Goal: Task Accomplishment & Management: Use online tool/utility

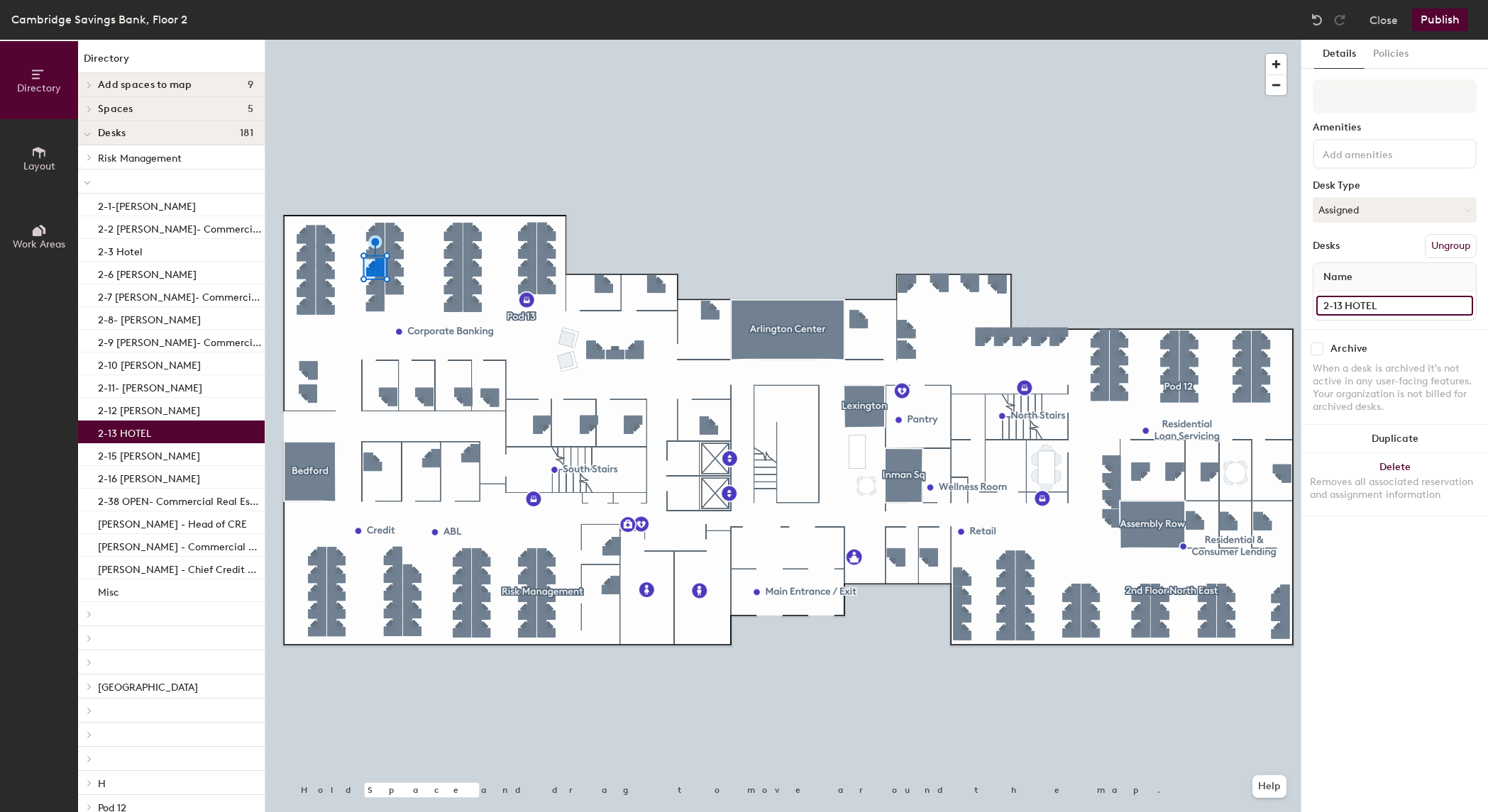
click at [1377, 312] on input "2-13 HOTEL" at bounding box center [1395, 305] width 157 height 20
click at [1381, 307] on input "2-13 HOTEL" at bounding box center [1395, 305] width 157 height 20
type input "2-13 [PERSON_NAME]"
click at [1456, 20] on button "Publish" at bounding box center [1440, 20] width 56 height 23
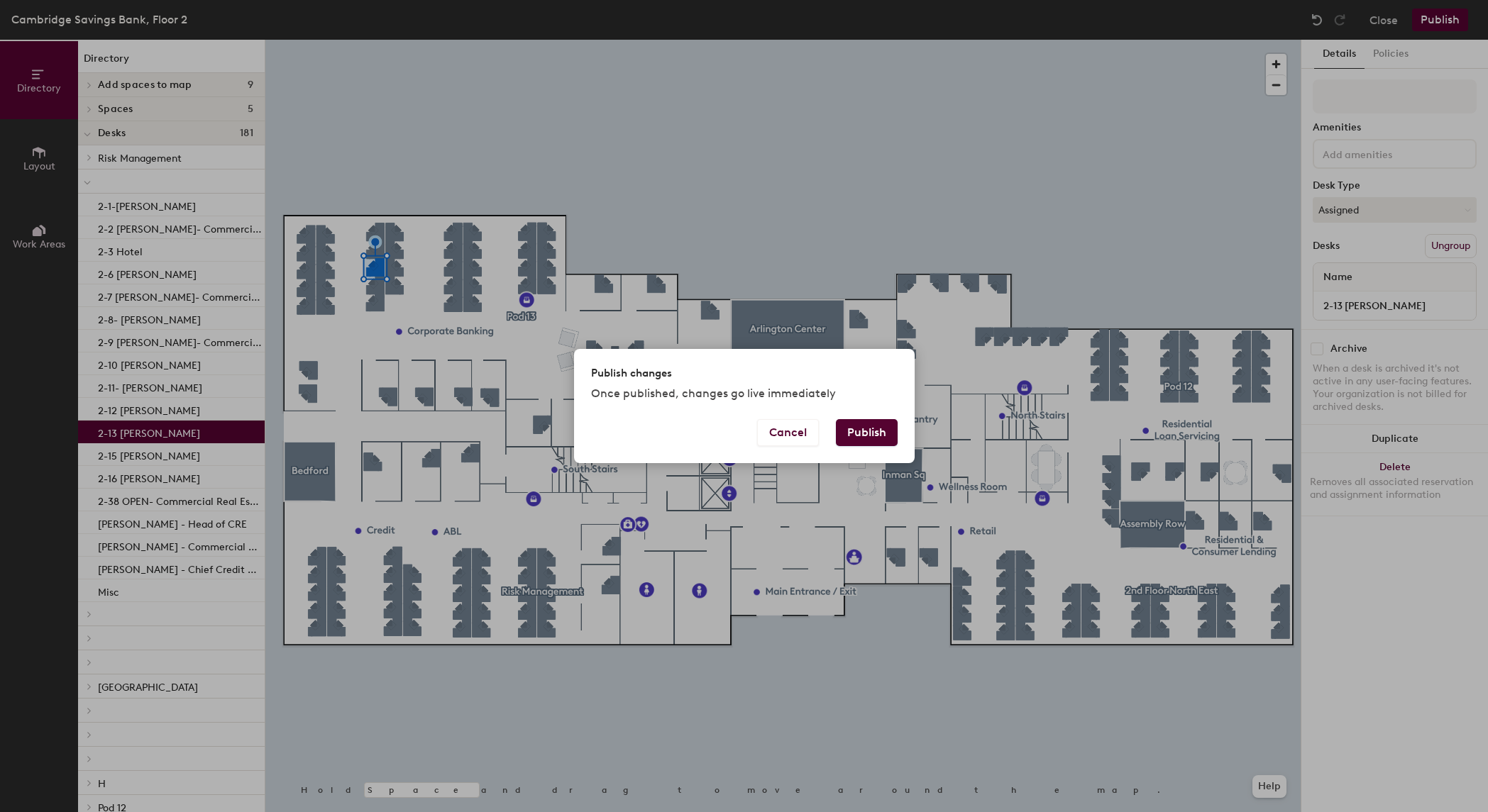
click at [857, 435] on button "Publish" at bounding box center [867, 432] width 62 height 27
